Goal: Transaction & Acquisition: Purchase product/service

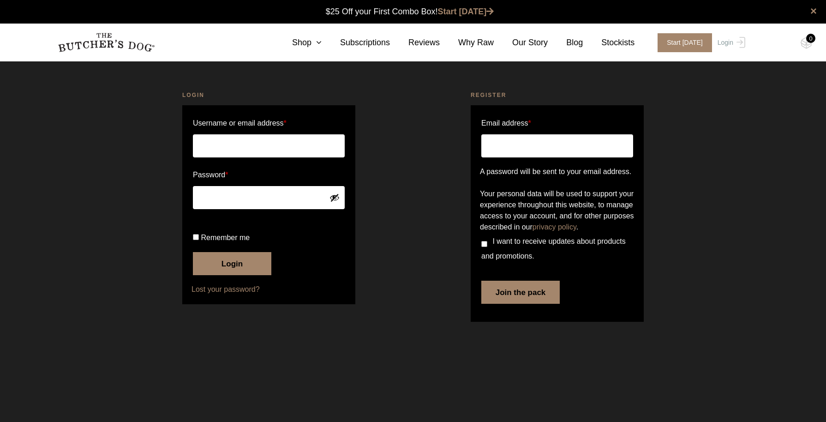
type input "hello@hound-hub.com.au"
click at [226, 275] on button "Login" at bounding box center [232, 263] width 78 height 23
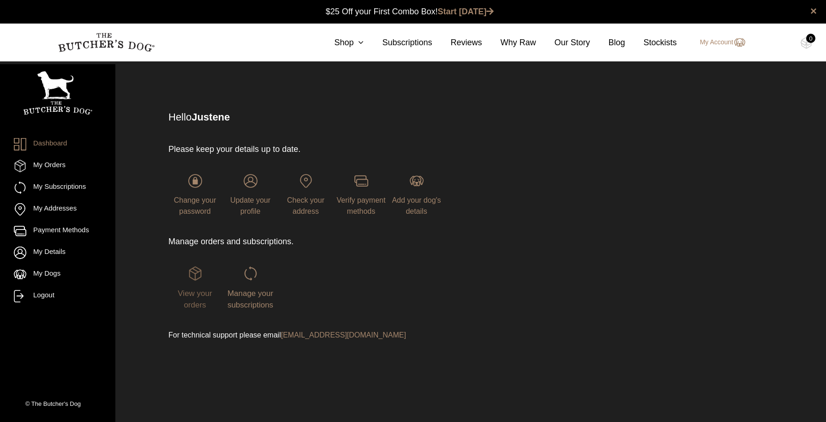
click at [194, 292] on span "View your orders" at bounding box center [195, 299] width 34 height 21
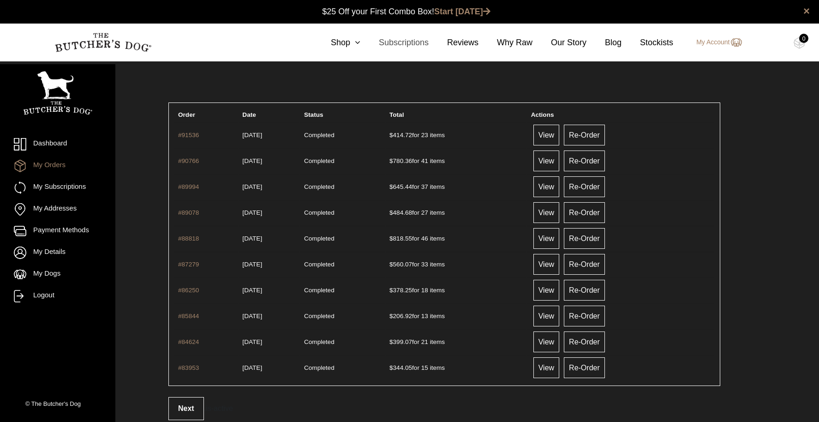
click at [367, 43] on link "Subscriptions" at bounding box center [394, 42] width 68 height 12
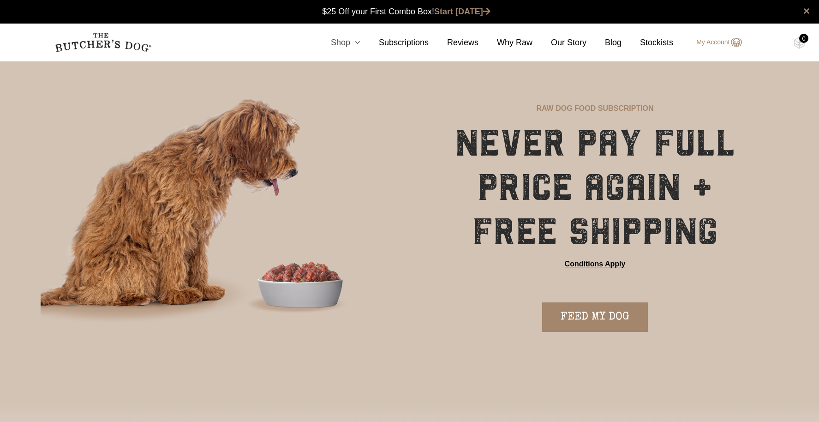
click at [357, 41] on icon at bounding box center [355, 42] width 10 height 8
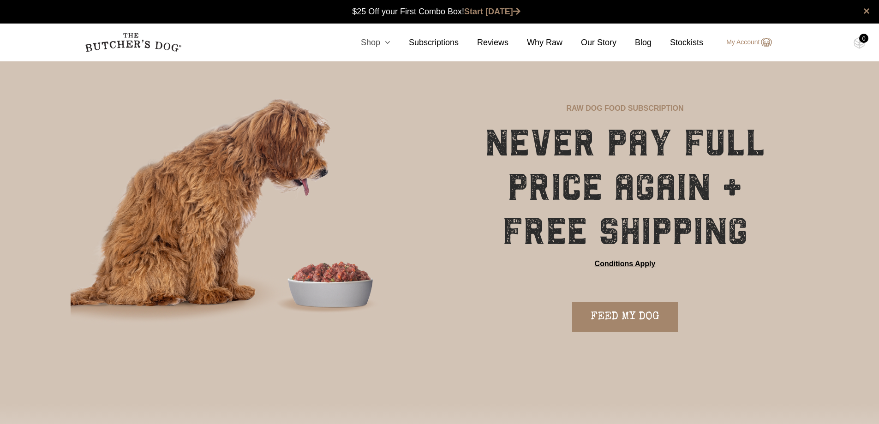
click at [390, 42] on icon at bounding box center [385, 42] width 10 height 8
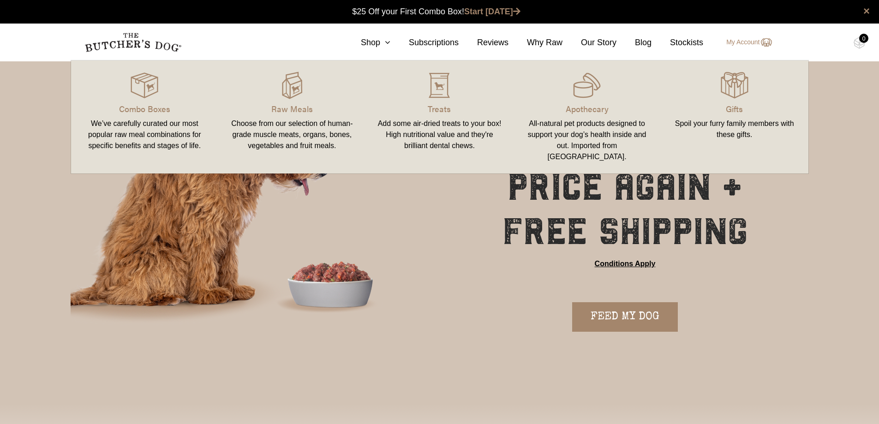
click at [430, 118] on link "Treats Add some air-dried treats to your box! High nutritional value and they'r…" at bounding box center [440, 117] width 148 height 95
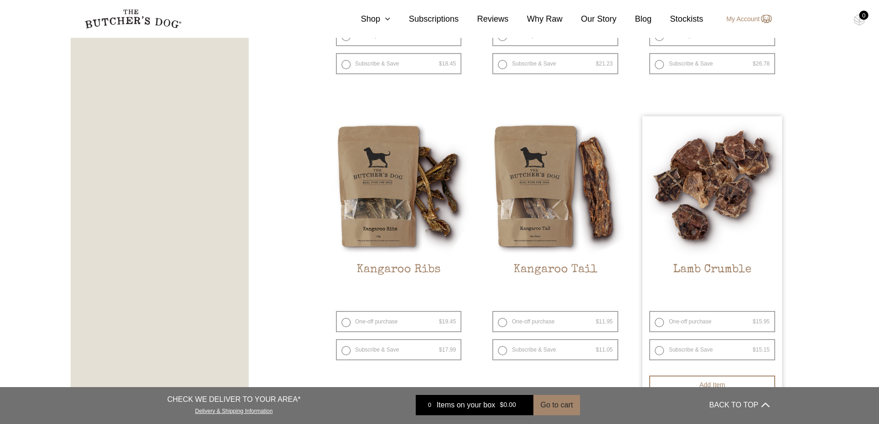
scroll to position [799, 0]
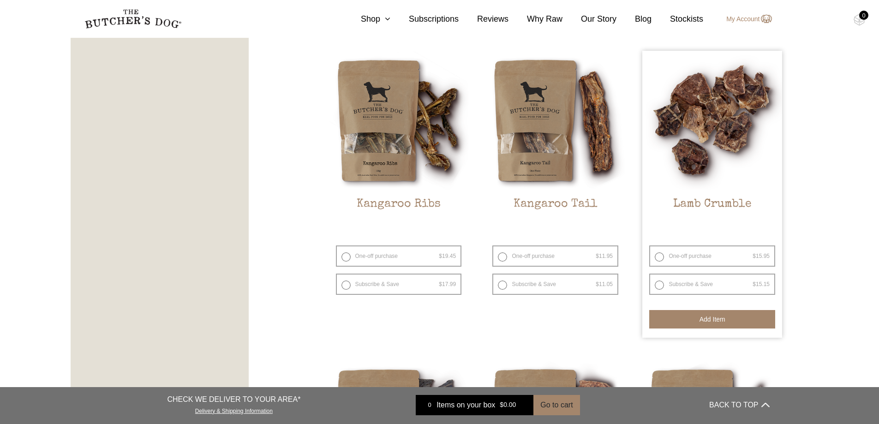
click at [721, 324] on button "Add item" at bounding box center [712, 319] width 126 height 18
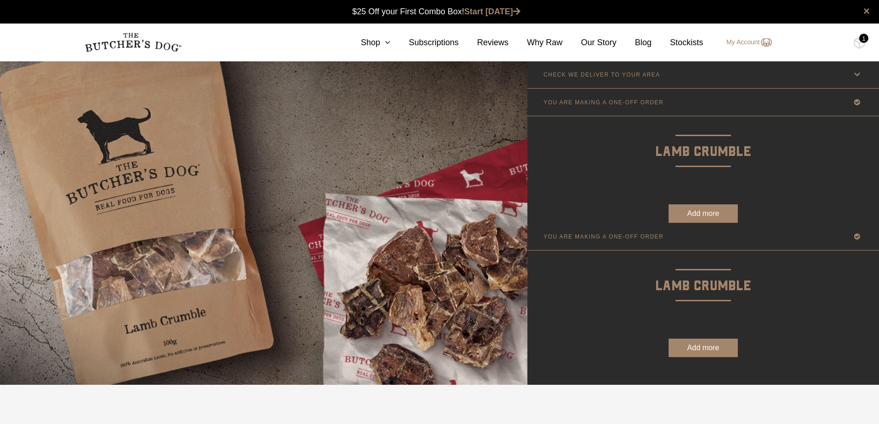
click at [712, 229] on link "YOU ARE MAKING A ONE-OFF ORDER" at bounding box center [702, 236] width 351 height 27
click at [720, 214] on form "Good news! We deliver to your area 2090 Check Availability At 2090 Check Postco…" at bounding box center [702, 156] width 351 height 134
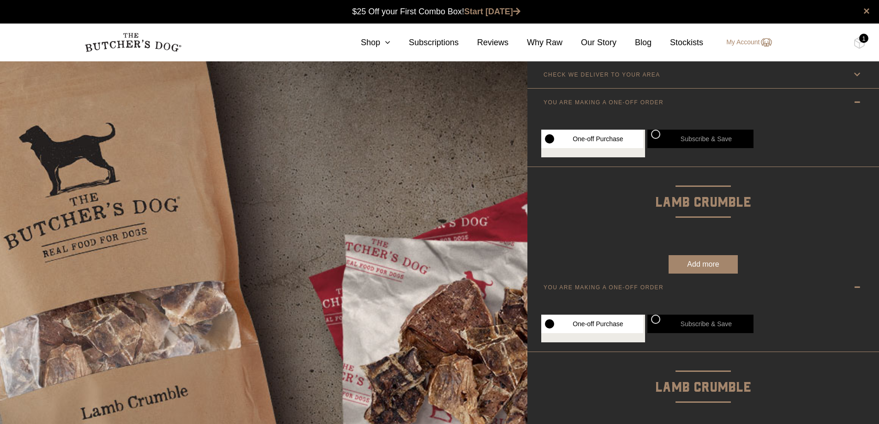
click at [704, 257] on button "Add more" at bounding box center [702, 264] width 69 height 18
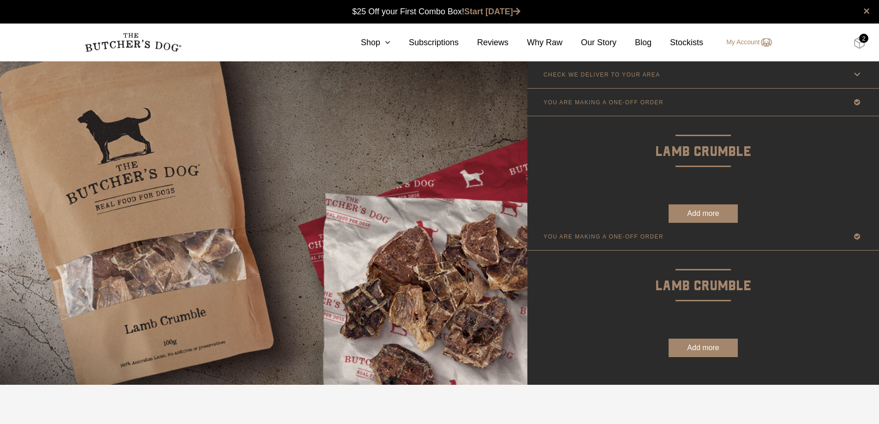
click at [856, 45] on img at bounding box center [859, 43] width 12 height 12
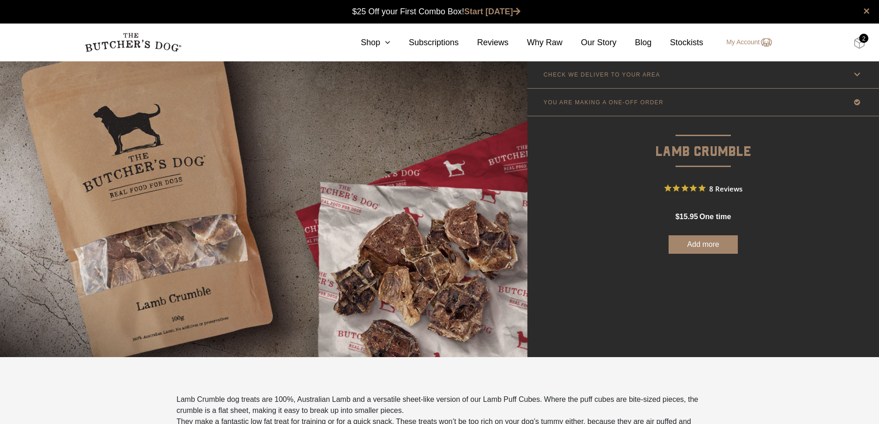
click at [859, 43] on img at bounding box center [859, 43] width 12 height 12
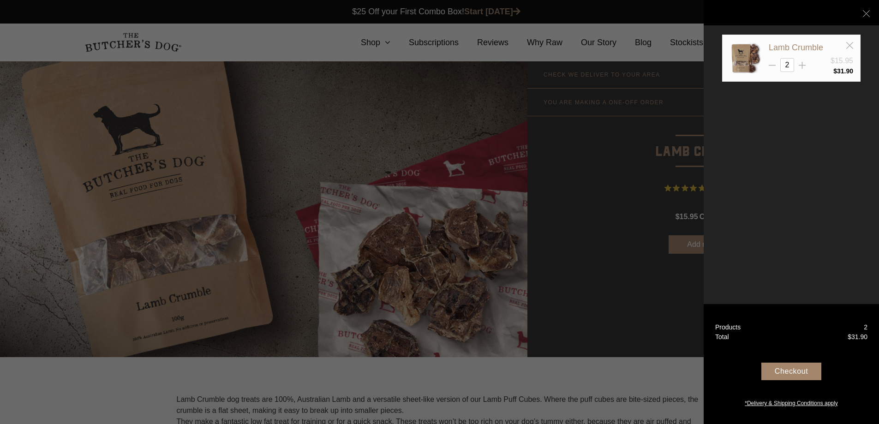
click at [789, 63] on input "2" at bounding box center [787, 65] width 14 height 14
type input "6"
click at [821, 145] on div "Lamb Crumble $15.95 6 $" at bounding box center [790, 212] width 175 height 424
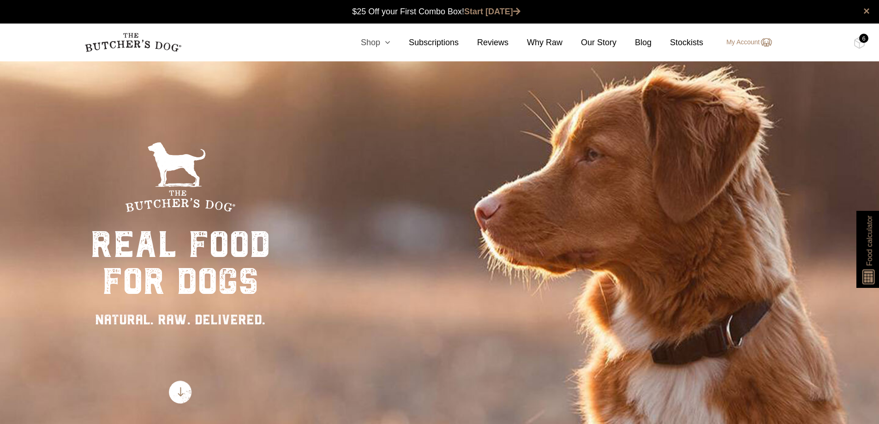
click at [390, 42] on icon at bounding box center [385, 42] width 10 height 8
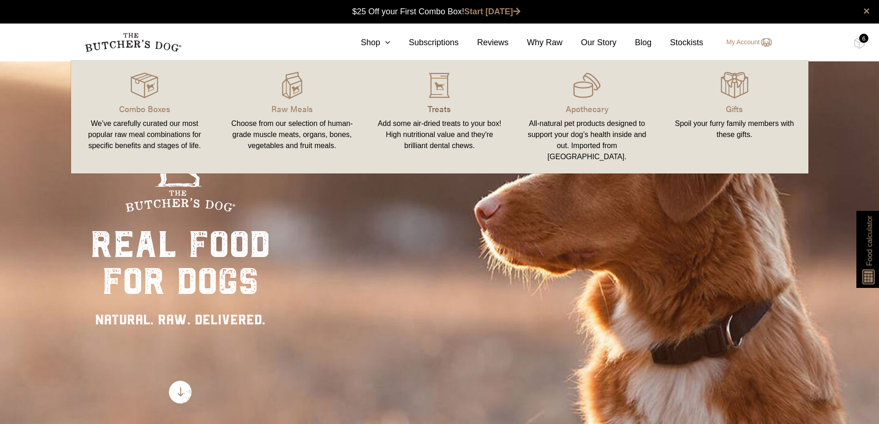
click at [440, 103] on p "Treats" at bounding box center [439, 108] width 125 height 12
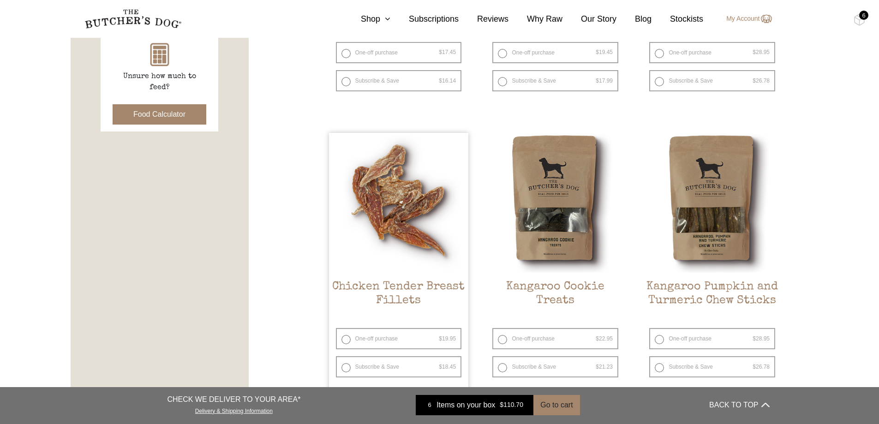
scroll to position [615, 0]
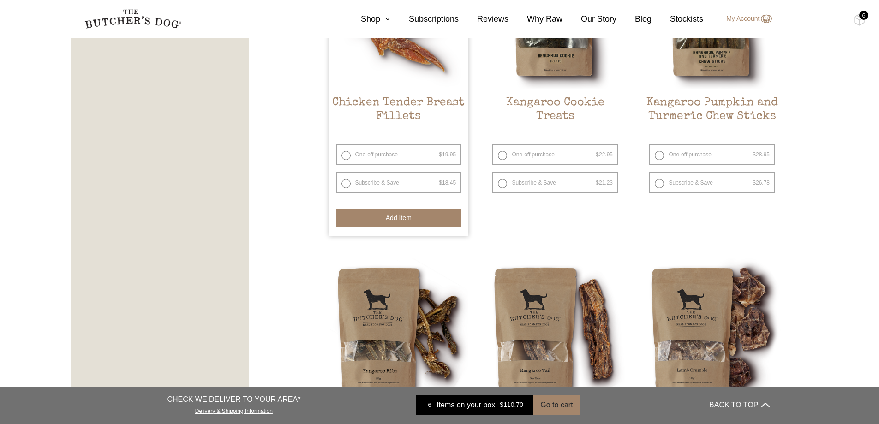
click at [405, 216] on button "Add item" at bounding box center [399, 217] width 126 height 18
